Goal: Use online tool/utility: Utilize a website feature to perform a specific function

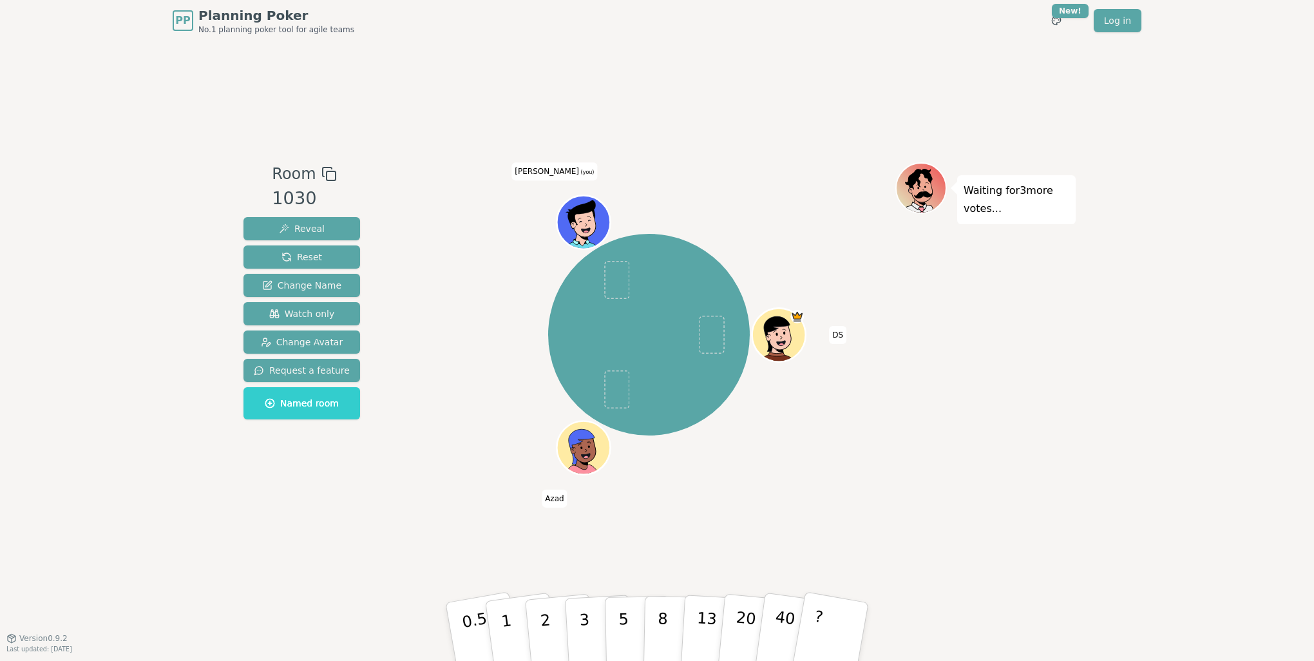
click at [653, 267] on div "DS [PERSON_NAME] (you)" at bounding box center [649, 335] width 493 height 298
click at [513, 280] on div "DS [PERSON_NAME] (you)" at bounding box center [649, 335] width 493 height 298
click at [70, 504] on div "PP Planning Poker No.1 planning poker tool for agile teams Toggle theme New! Lo…" at bounding box center [657, 330] width 1314 height 661
click at [513, 628] on button "1" at bounding box center [521, 632] width 77 height 104
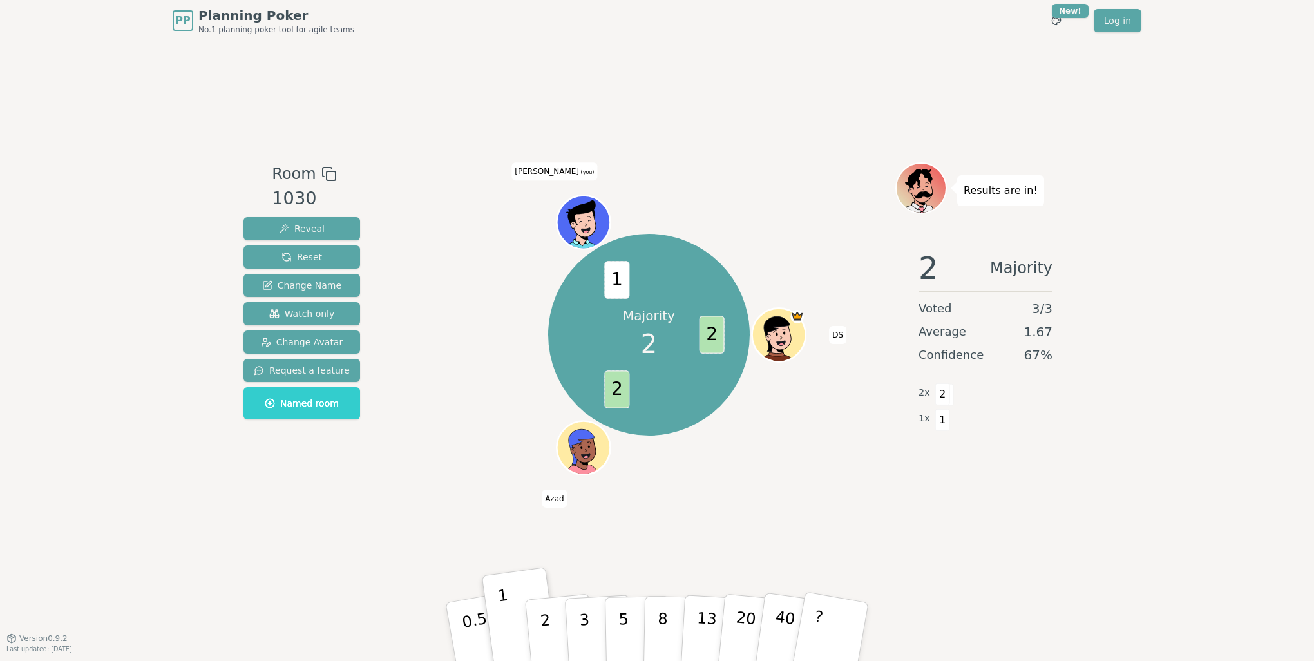
click at [444, 462] on div "Majority 2 2 2 1 DS Azad Simon (you)" at bounding box center [649, 335] width 493 height 298
